Goal: Transaction & Acquisition: Subscribe to service/newsletter

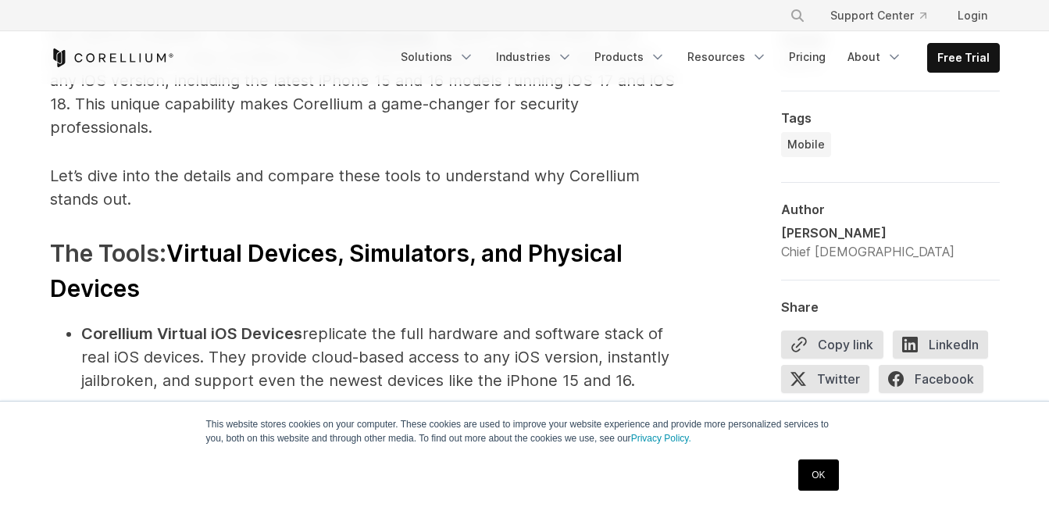
scroll to position [1562, 0]
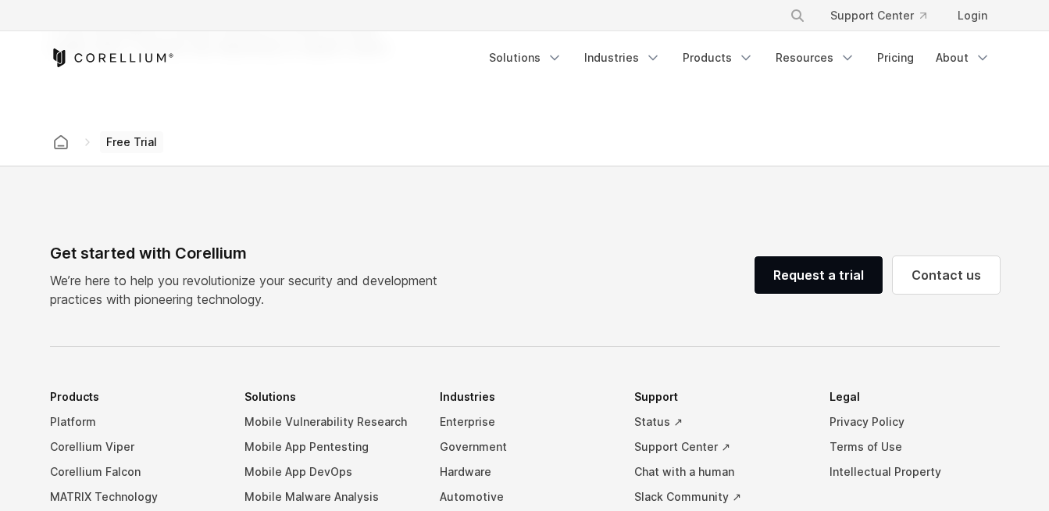
select select "**"
